Goal: Navigation & Orientation: Find specific page/section

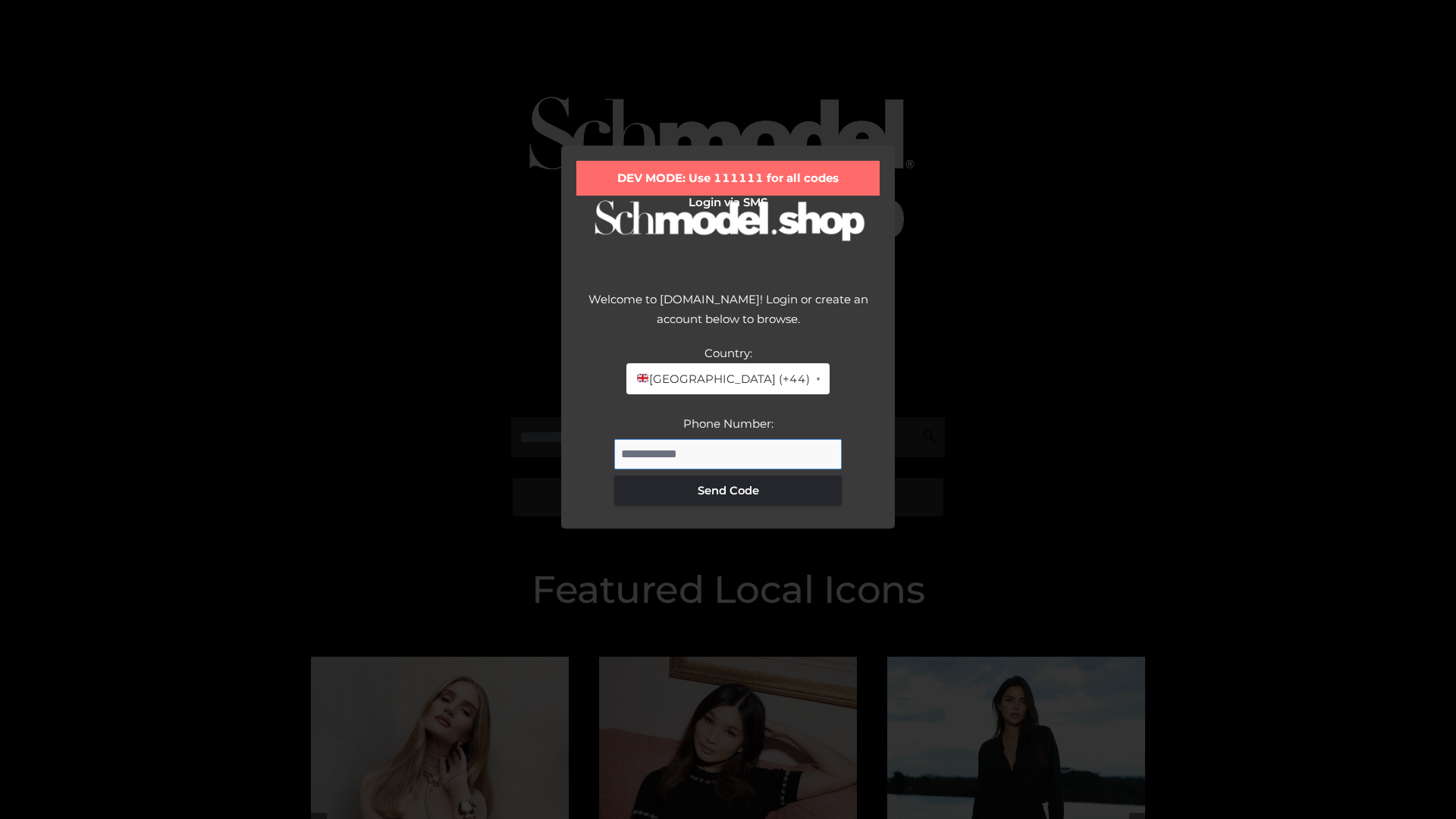
click at [728, 453] on input "Phone Number:" at bounding box center [728, 454] width 227 height 31
type input "**********"
click at [728, 490] on button "Send Code" at bounding box center [728, 490] width 227 height 31
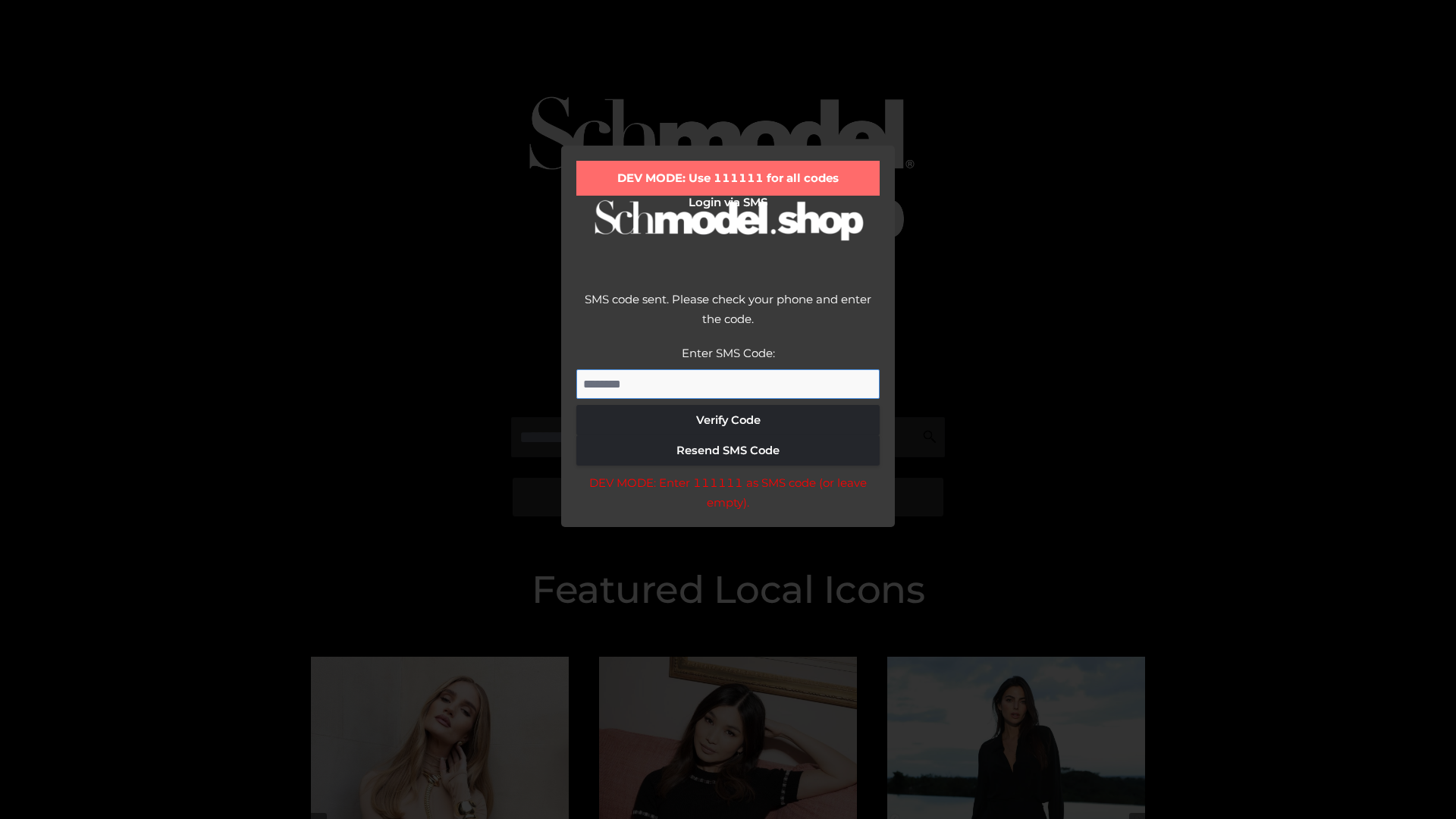
click at [728, 384] on input "Enter SMS Code:" at bounding box center [728, 384] width 303 height 31
type input "******"
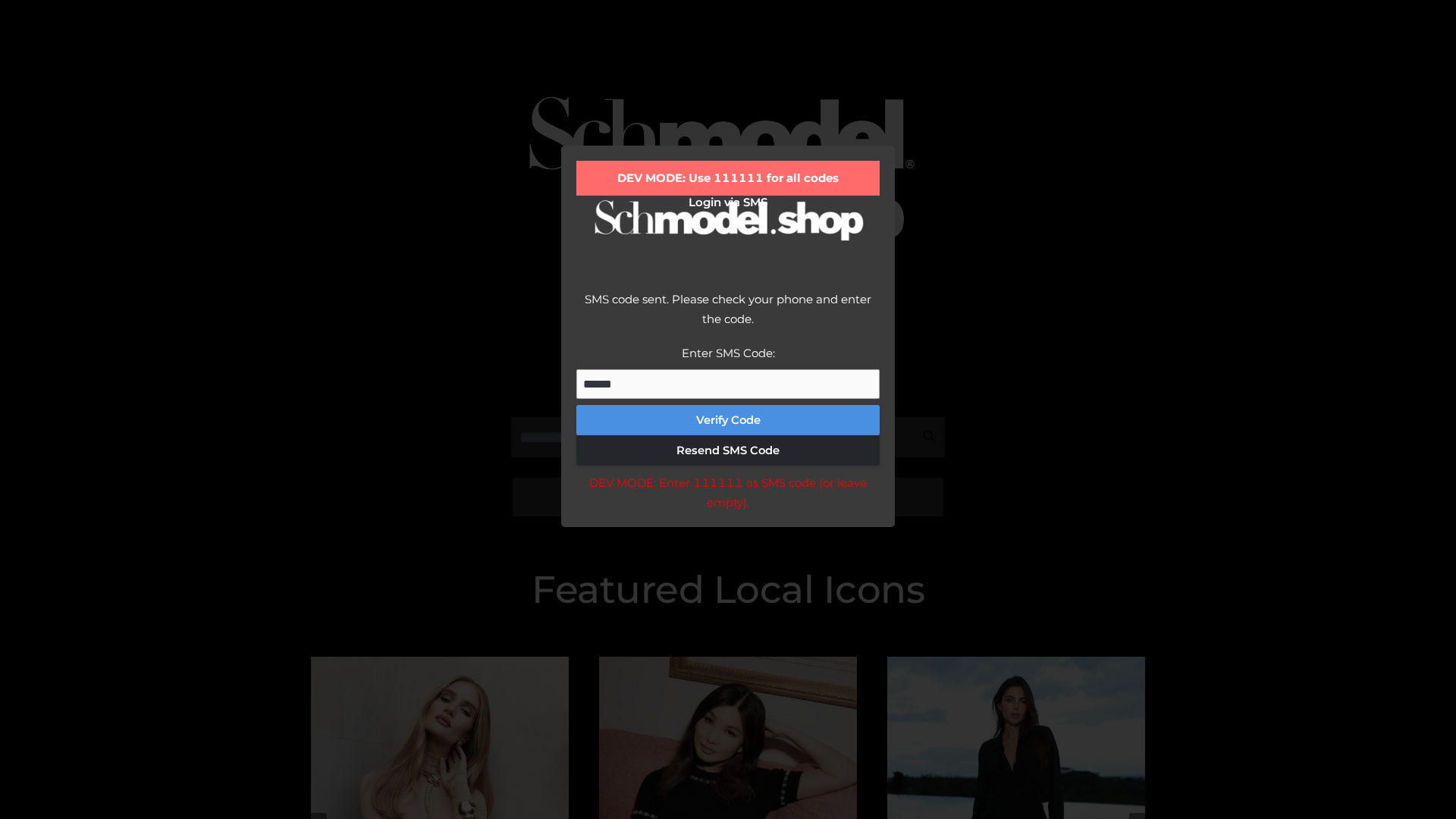
click at [728, 420] on button "Verify Code" at bounding box center [728, 420] width 303 height 31
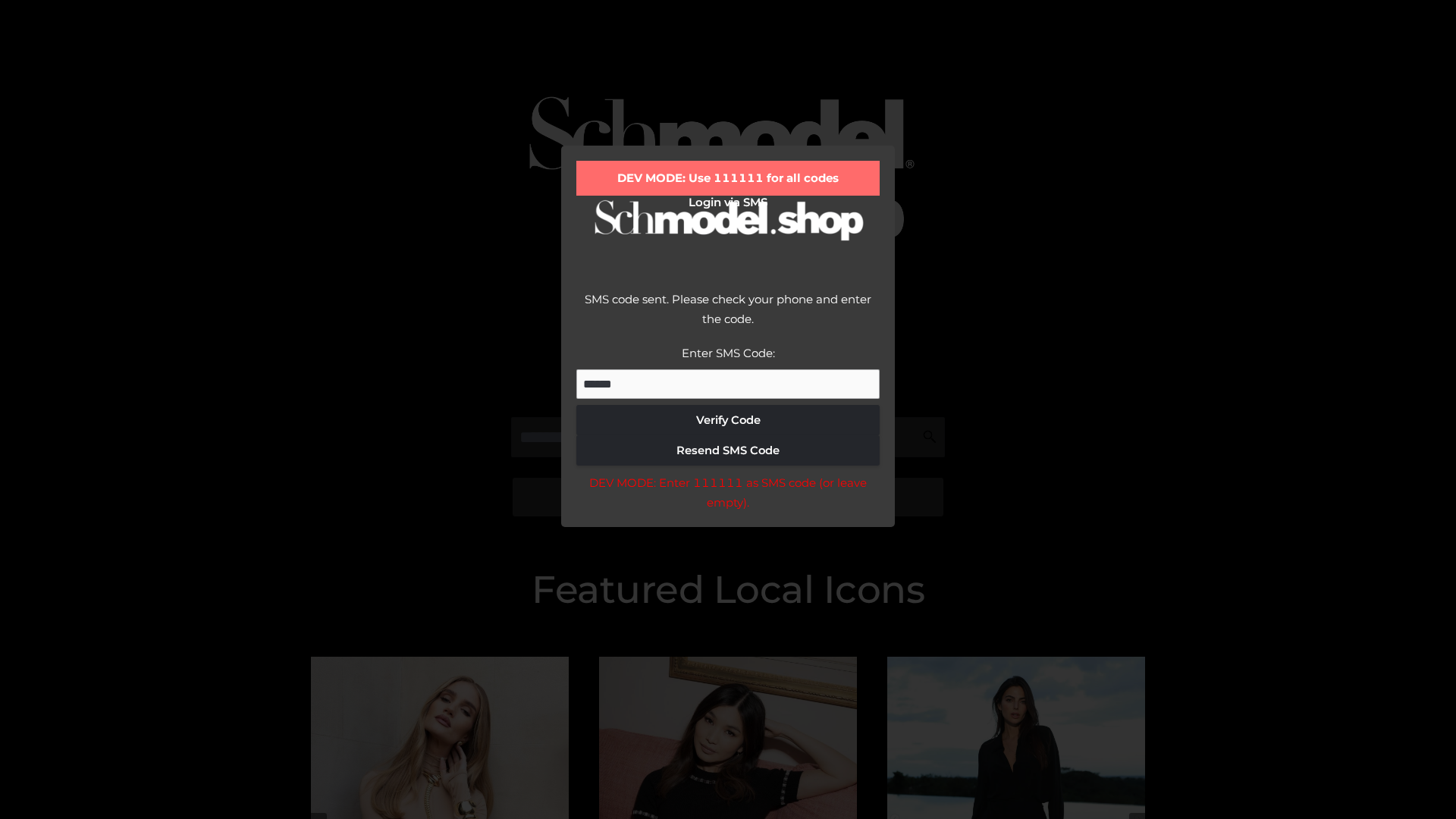
click at [727, 497] on div "DEV MODE: Enter 111111 as SMS code (or leave empty)." at bounding box center [728, 492] width 303 height 39
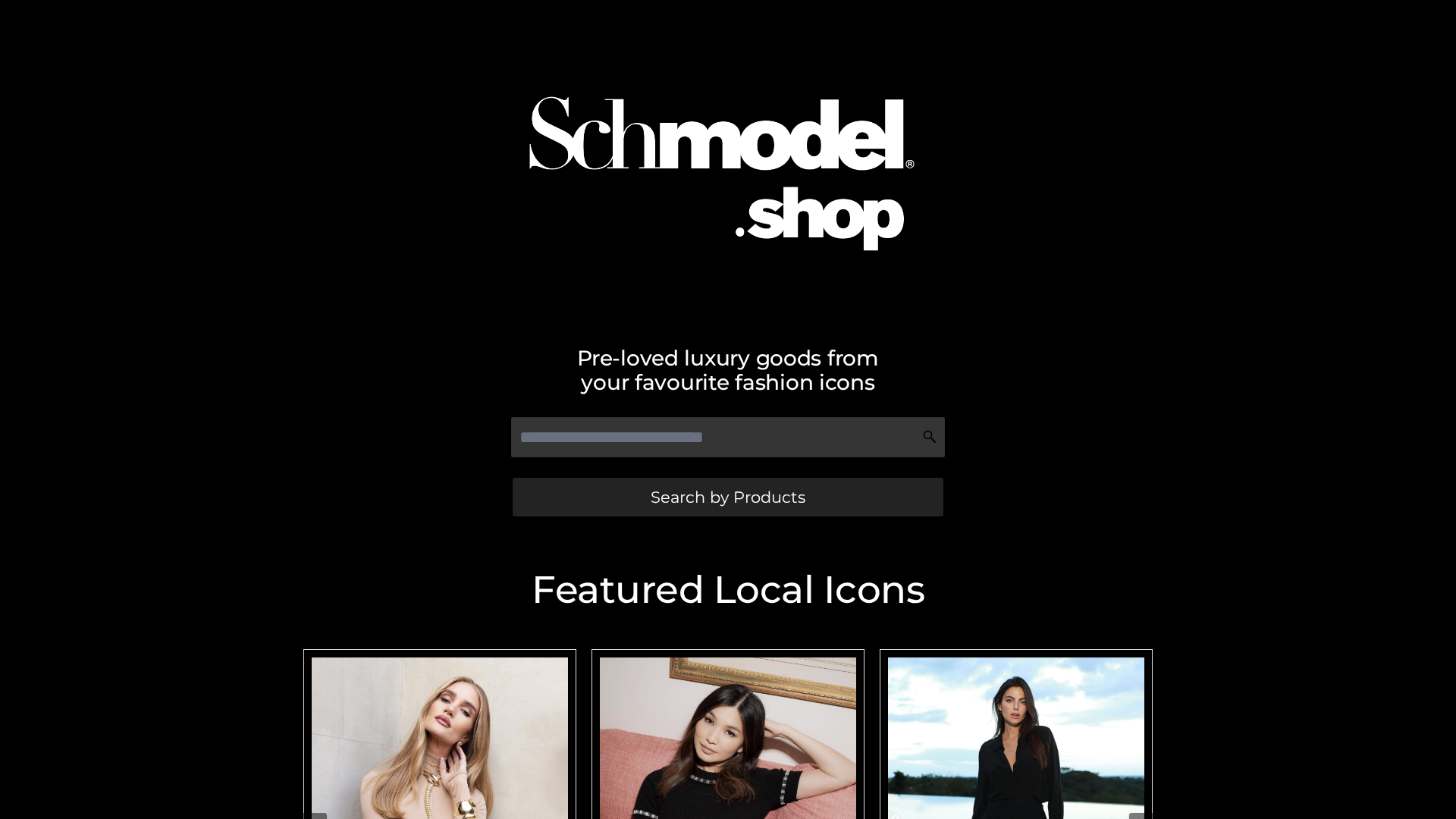
click at [727, 497] on span "Search by Products" at bounding box center [728, 497] width 155 height 16
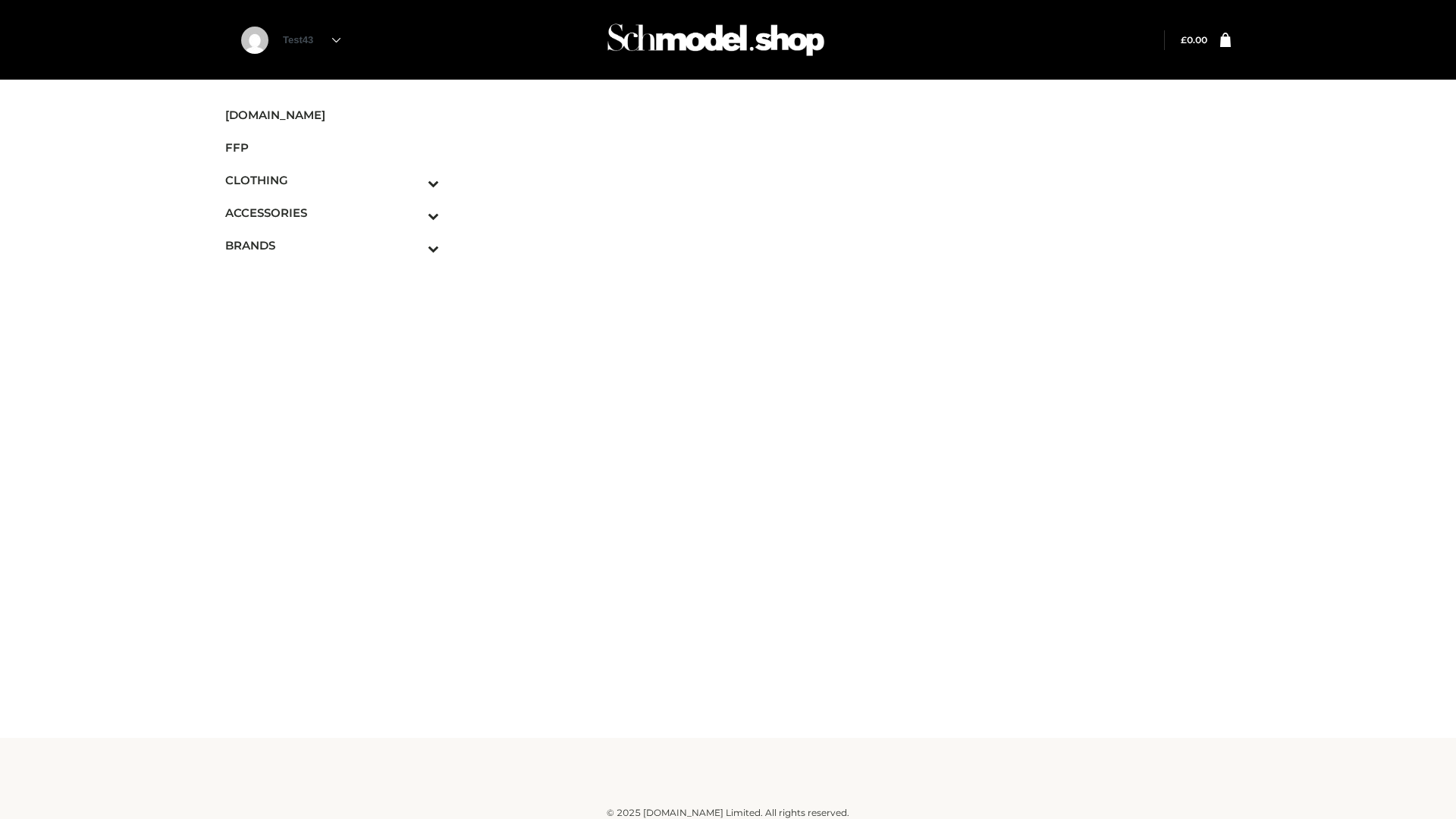
scroll to position [9, 0]
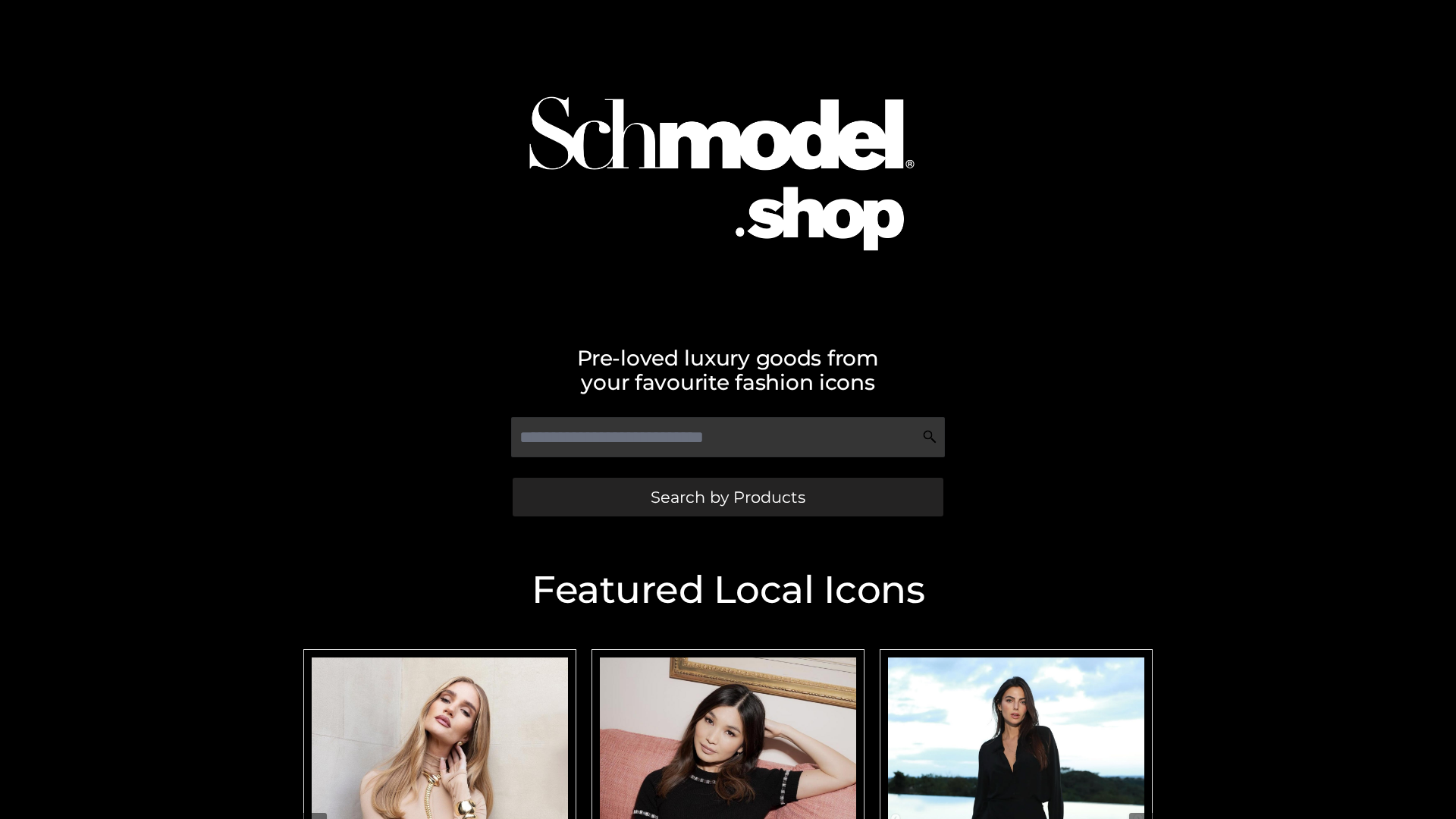
click at [727, 497] on span "Search by Products" at bounding box center [728, 497] width 155 height 16
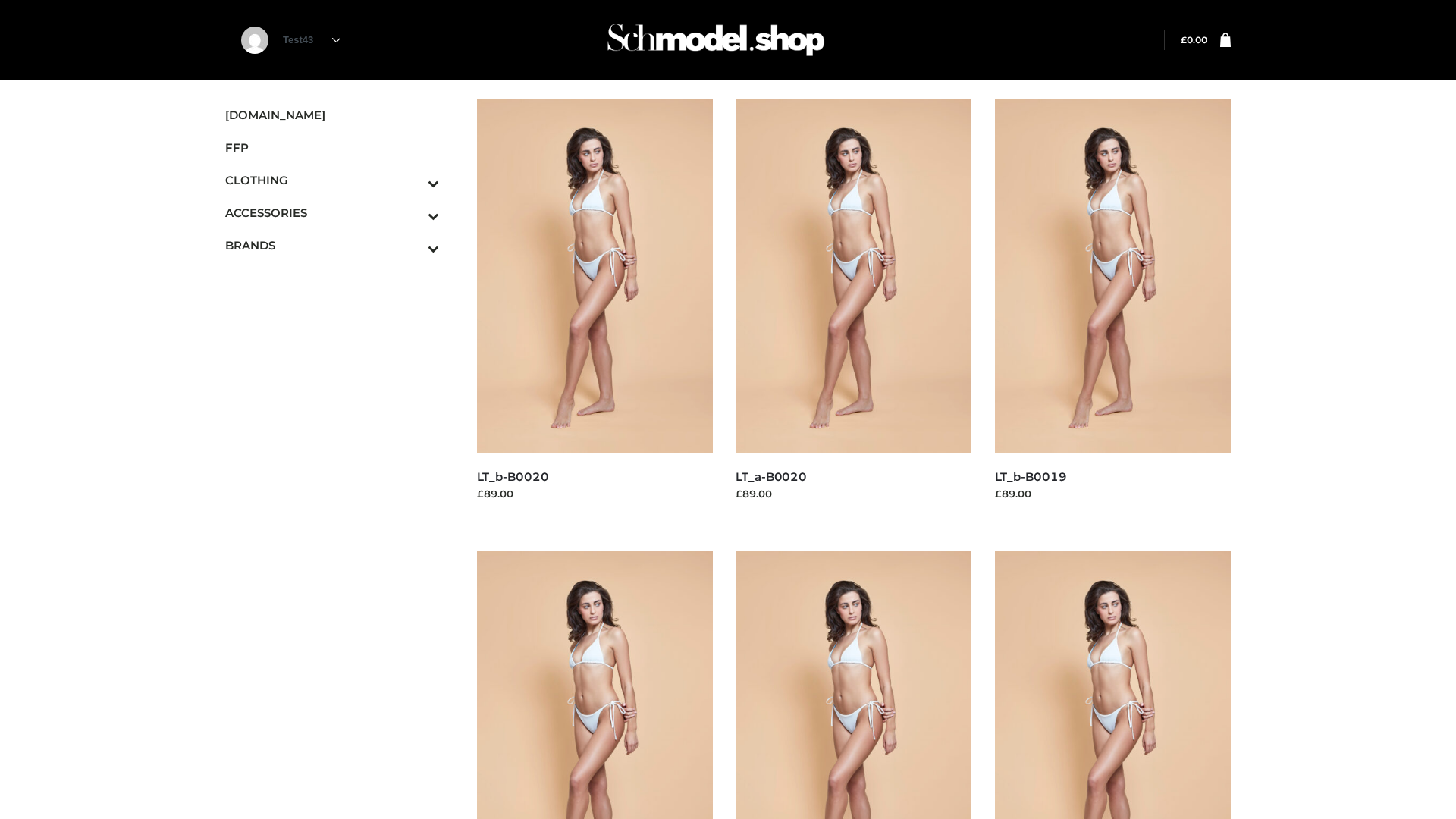
scroll to position [1235, 0]
